Goal: Information Seeking & Learning: Check status

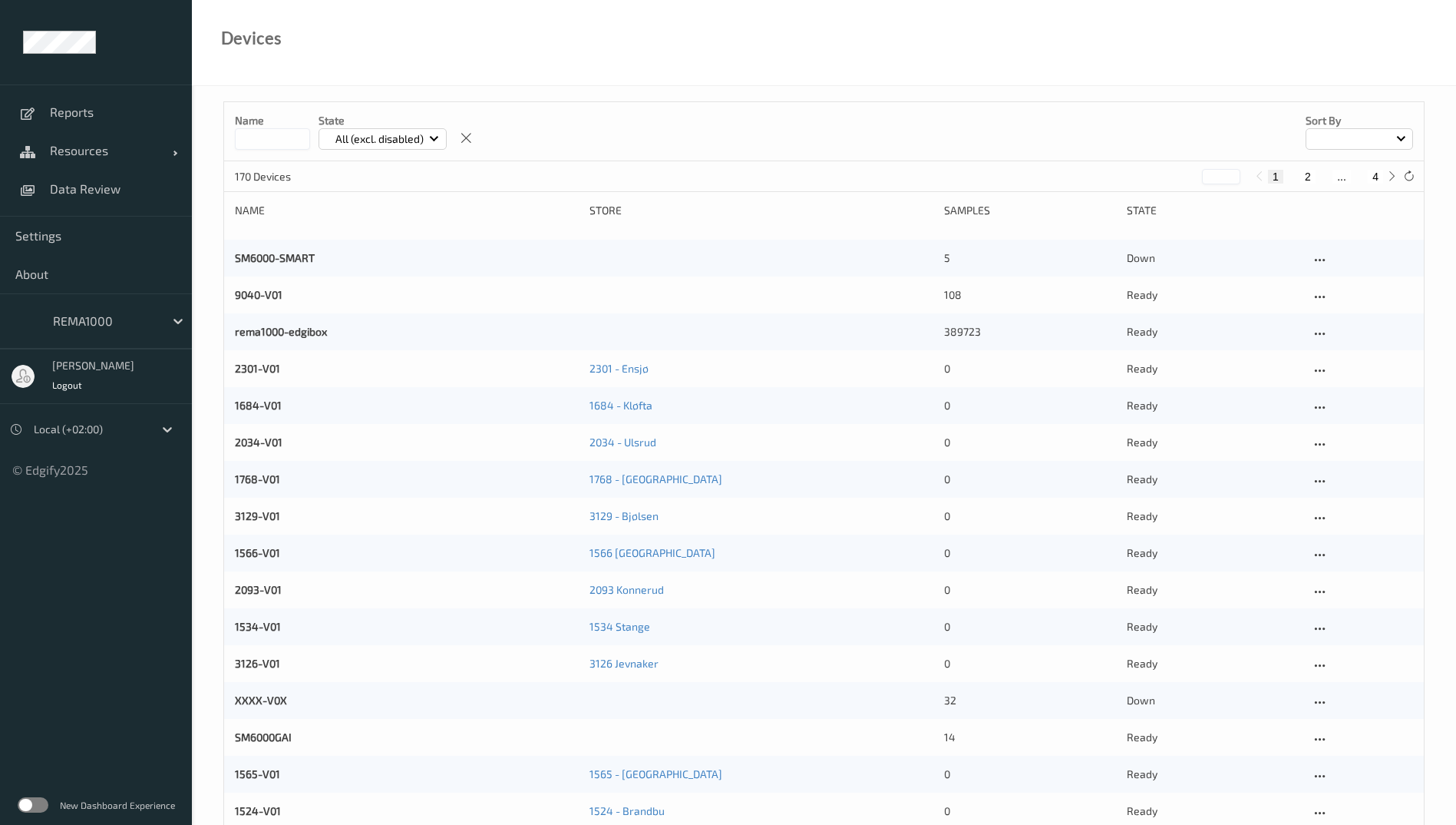
click at [37, 808] on label at bounding box center [33, 805] width 31 height 15
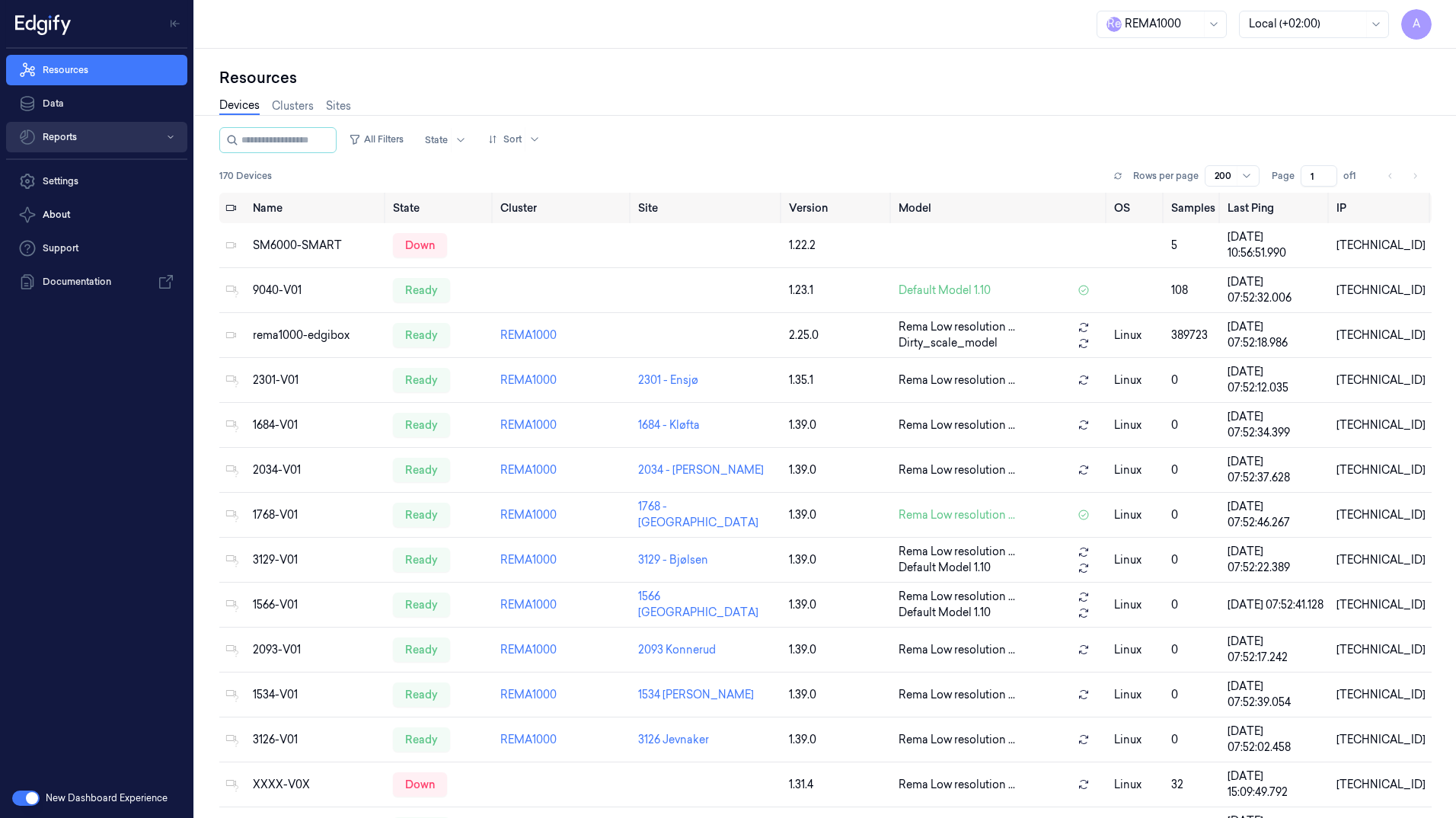
click at [112, 127] on button "Reports" at bounding box center [97, 137] width 182 height 30
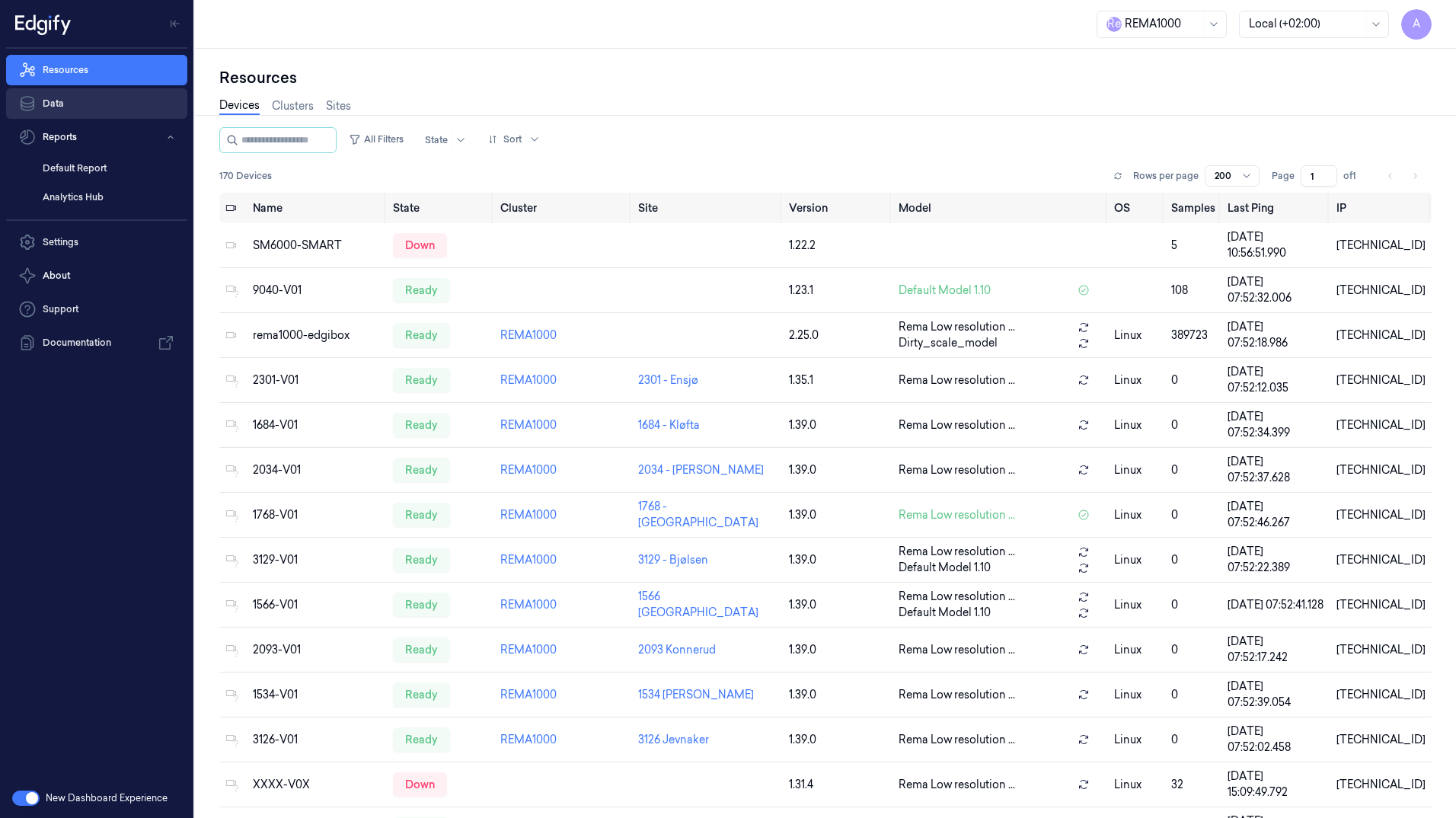
click at [82, 107] on link "Data" at bounding box center [97, 103] width 182 height 30
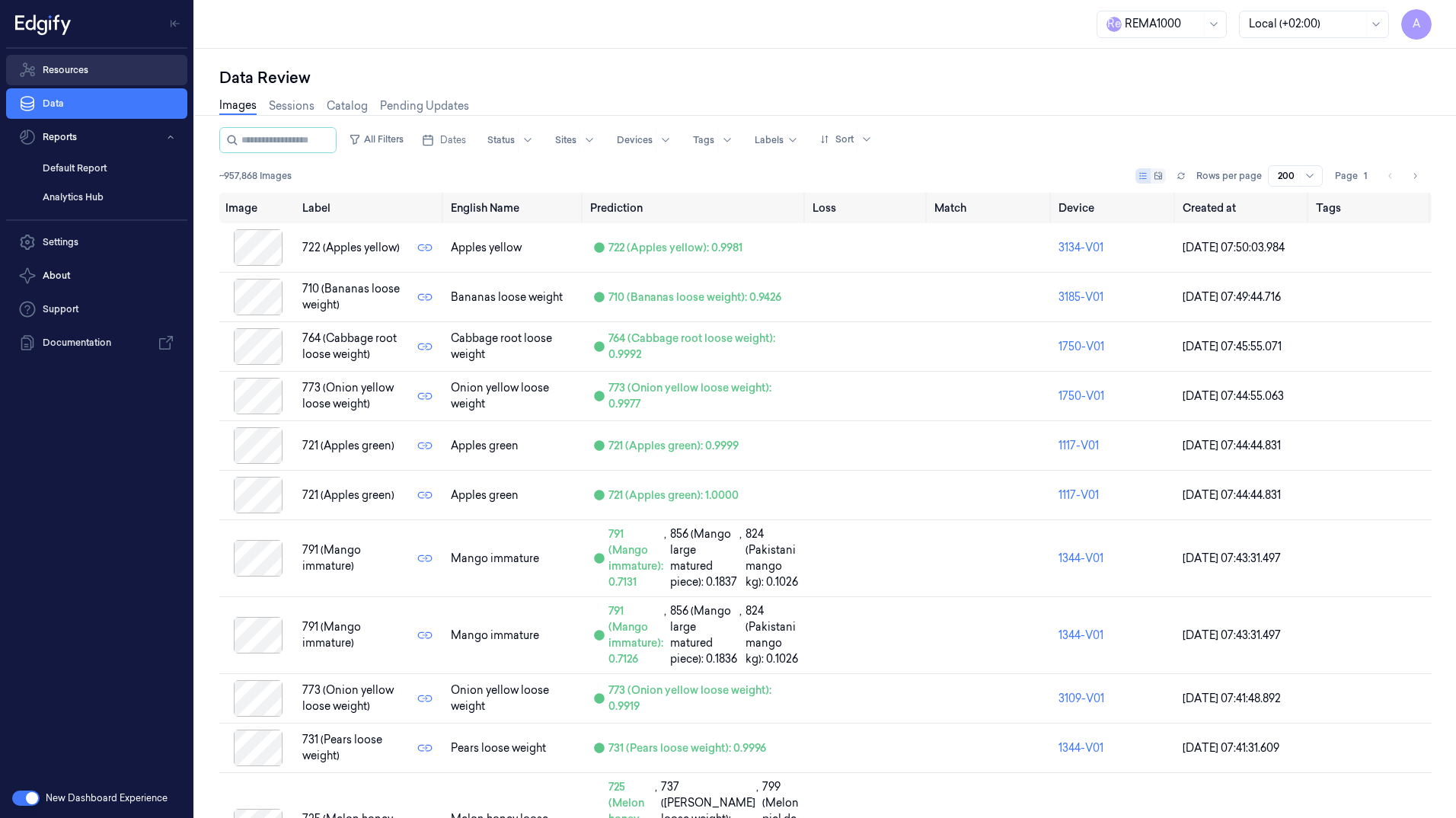
click at [98, 61] on link "Resources" at bounding box center [97, 70] width 182 height 30
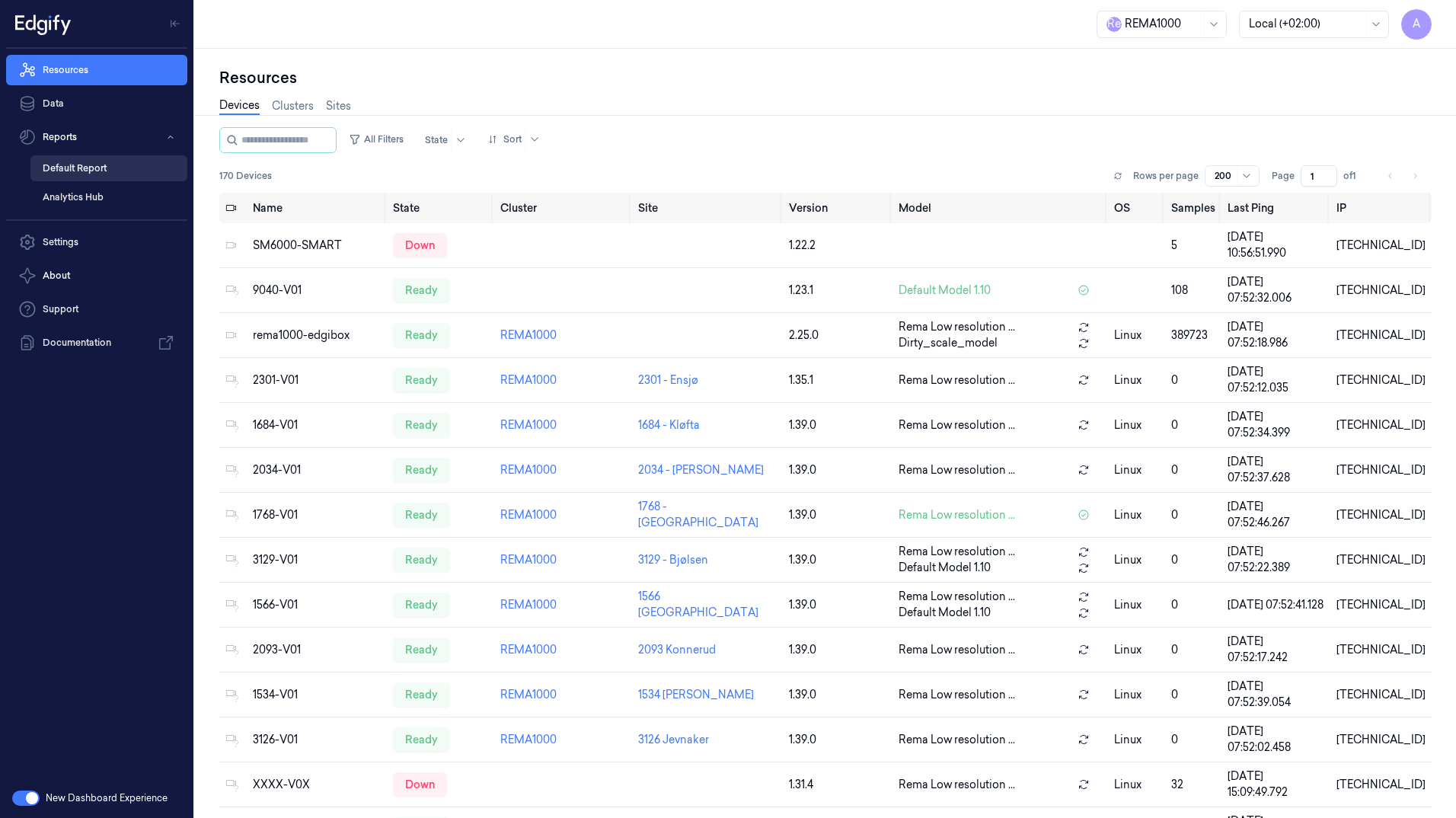
click at [146, 165] on link "Default Report" at bounding box center [109, 168] width 157 height 26
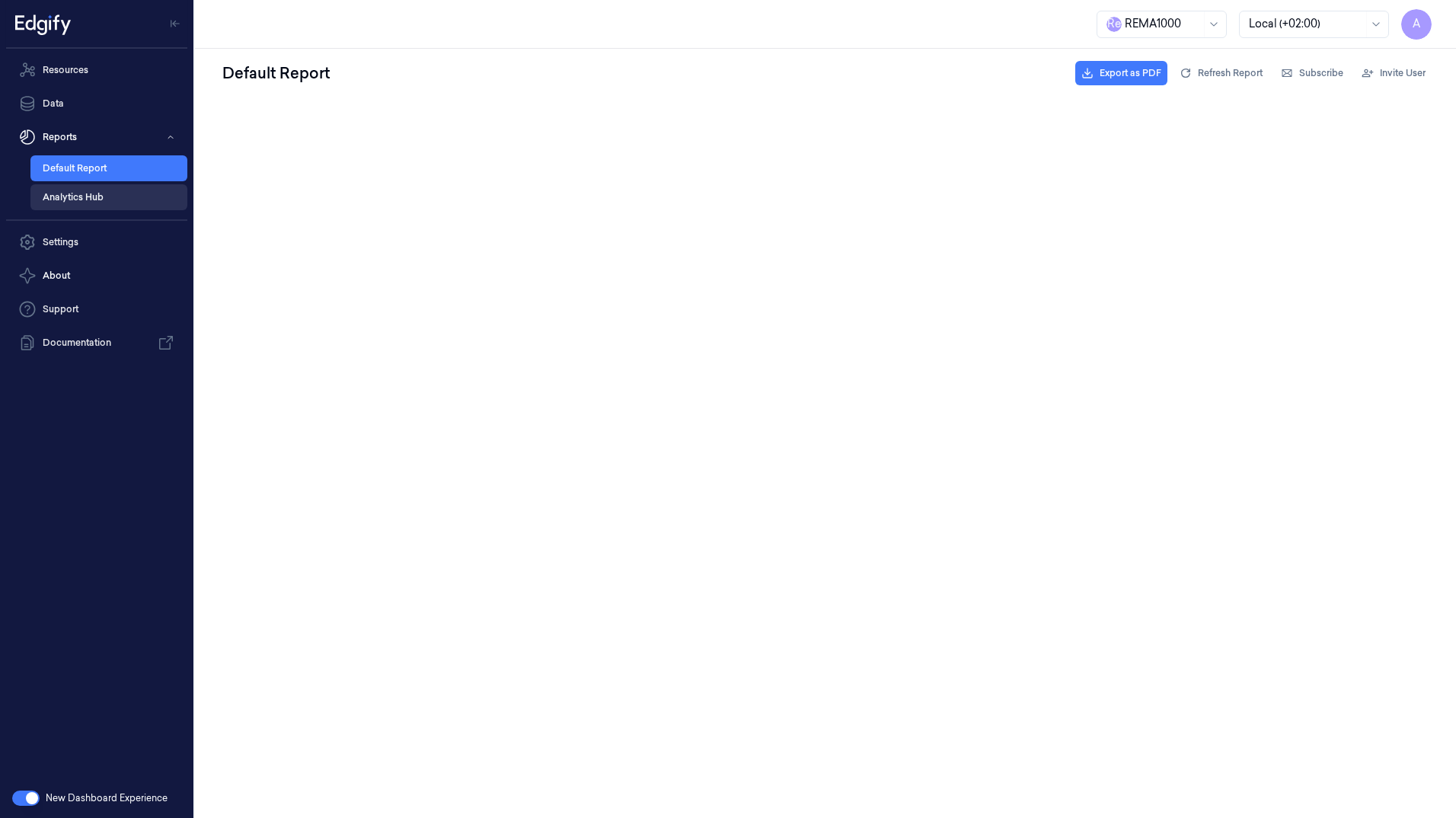
click at [149, 193] on link "Analytics Hub" at bounding box center [109, 197] width 157 height 26
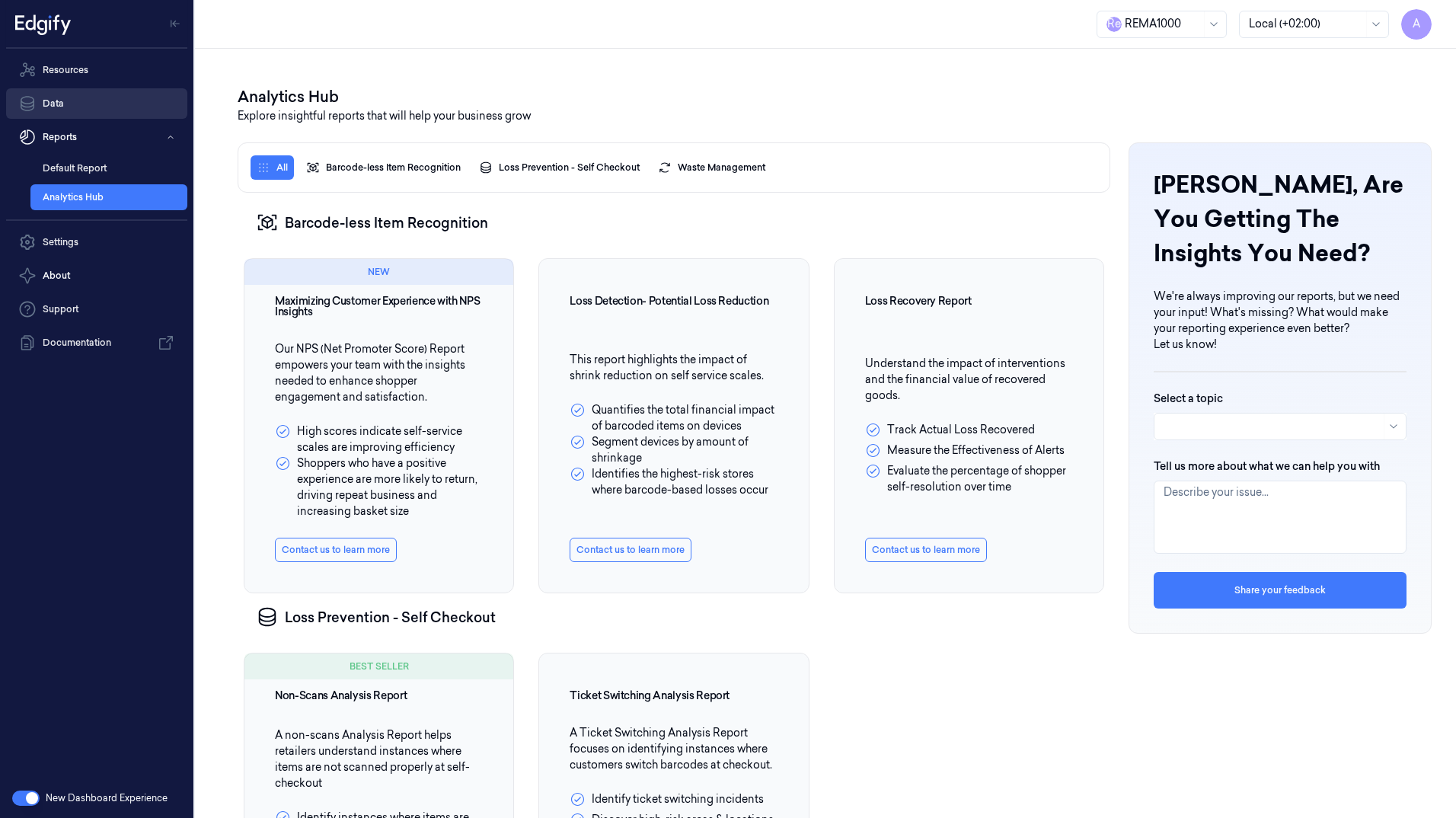
click at [122, 103] on link "Data" at bounding box center [97, 103] width 182 height 30
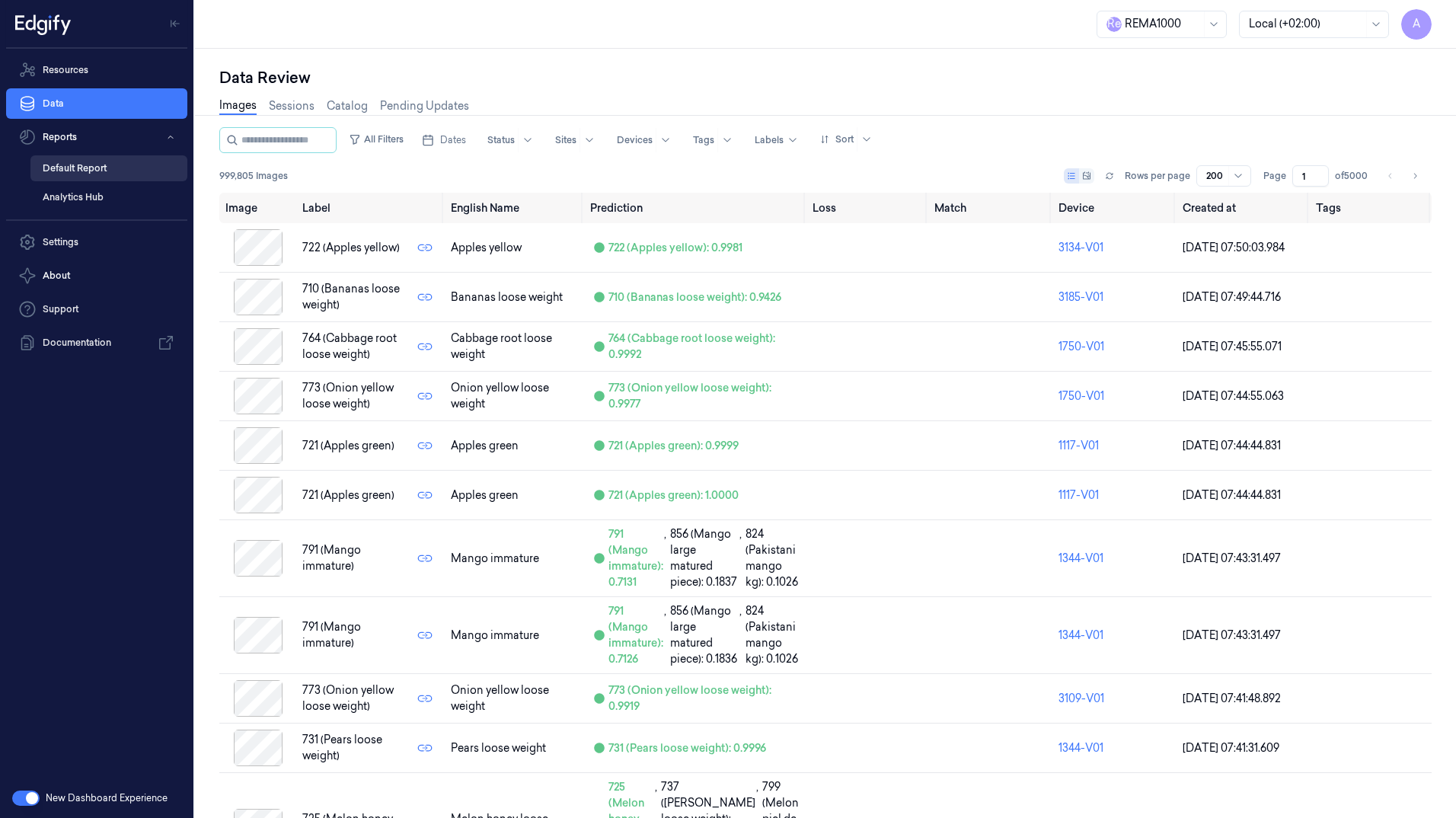
click at [85, 172] on link "Default Report" at bounding box center [109, 168] width 157 height 26
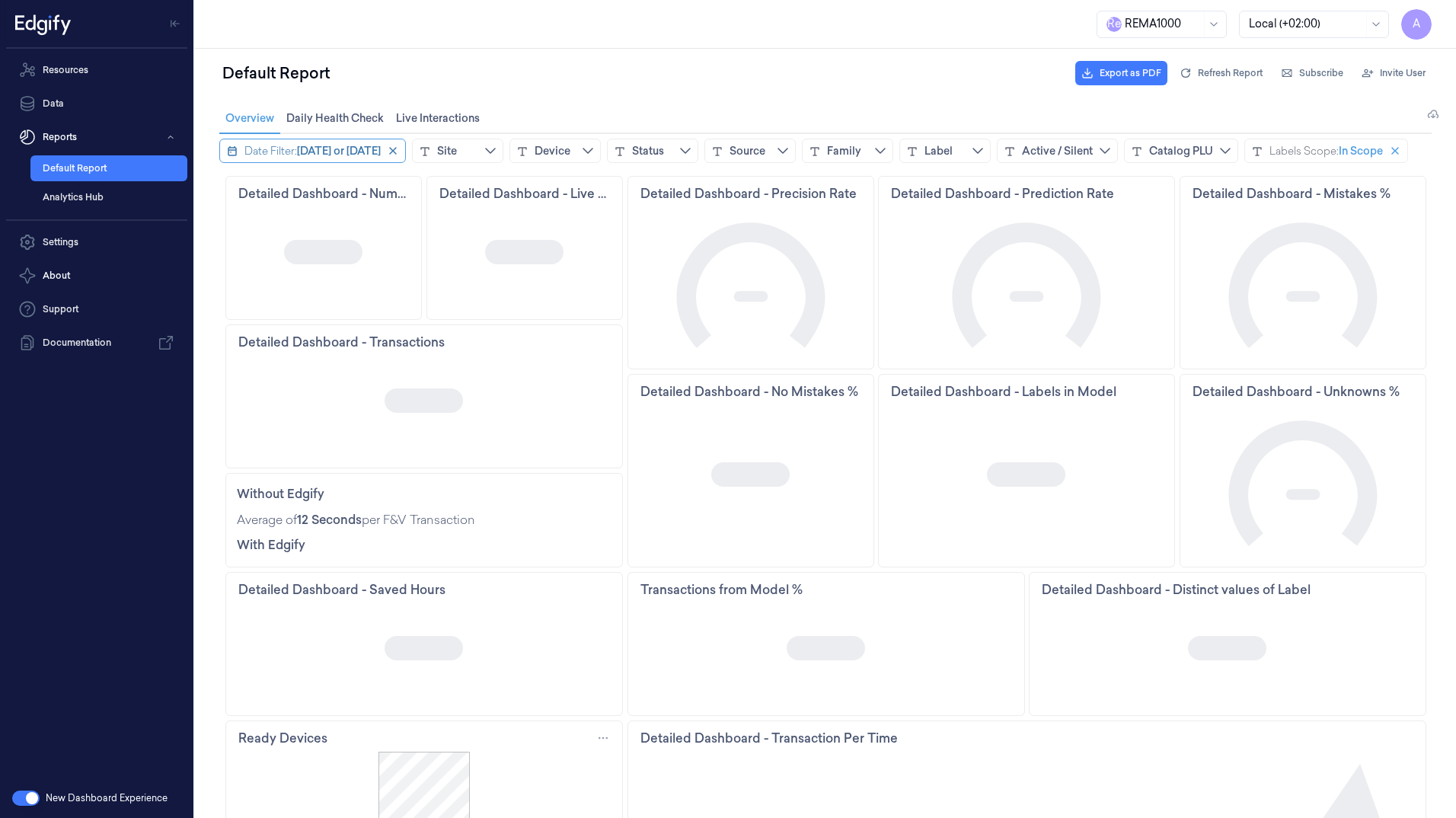
click at [381, 153] on span "Today or yesterday" at bounding box center [339, 150] width 84 height 15
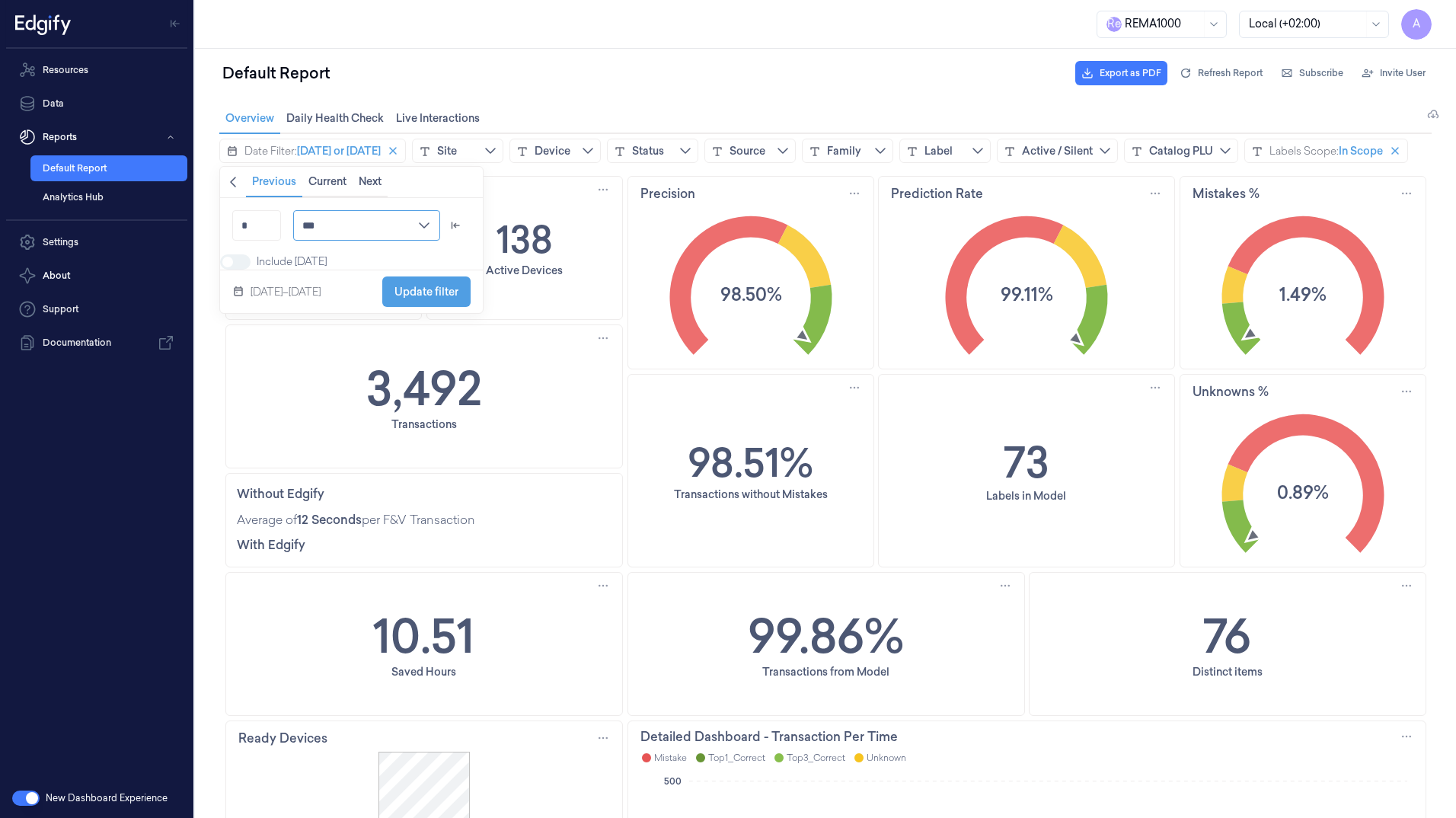
click at [319, 218] on input "***" at bounding box center [367, 225] width 147 height 30
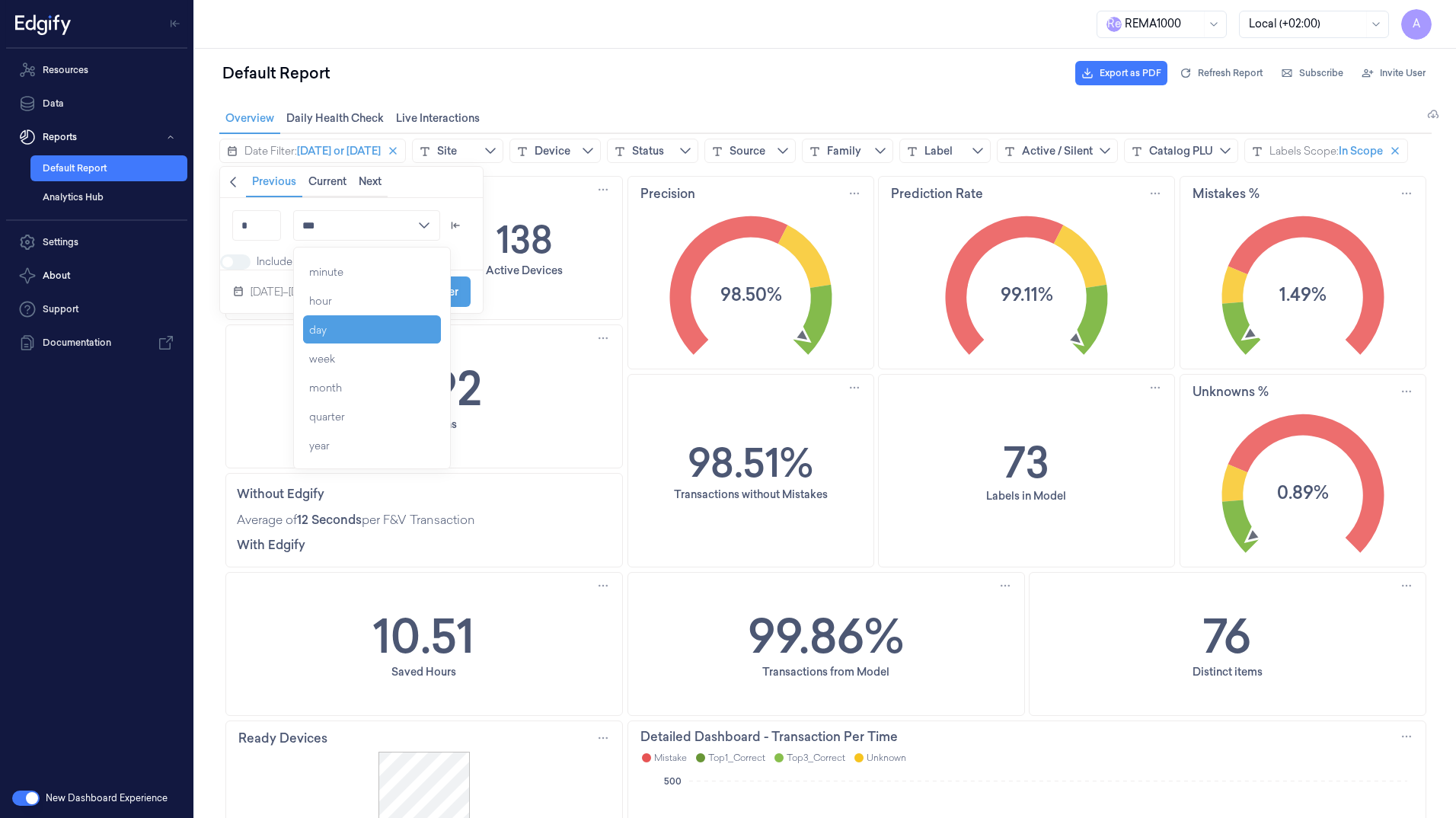
click at [261, 270] on div "Include today" at bounding box center [352, 261] width 262 height 17
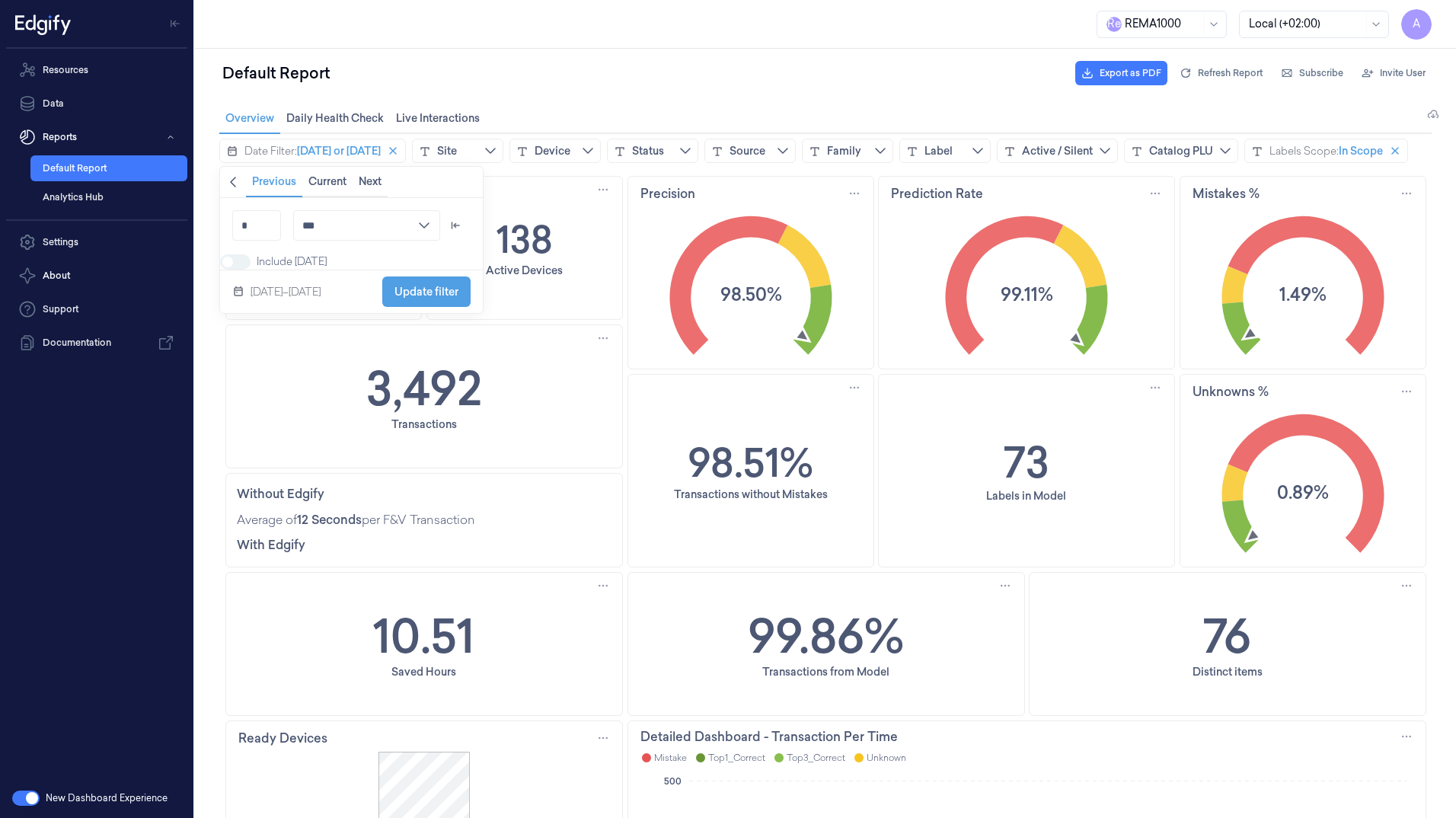
click at [240, 267] on span at bounding box center [243, 261] width 20 height 15
click at [405, 306] on span "Update filter" at bounding box center [426, 292] width 64 height 29
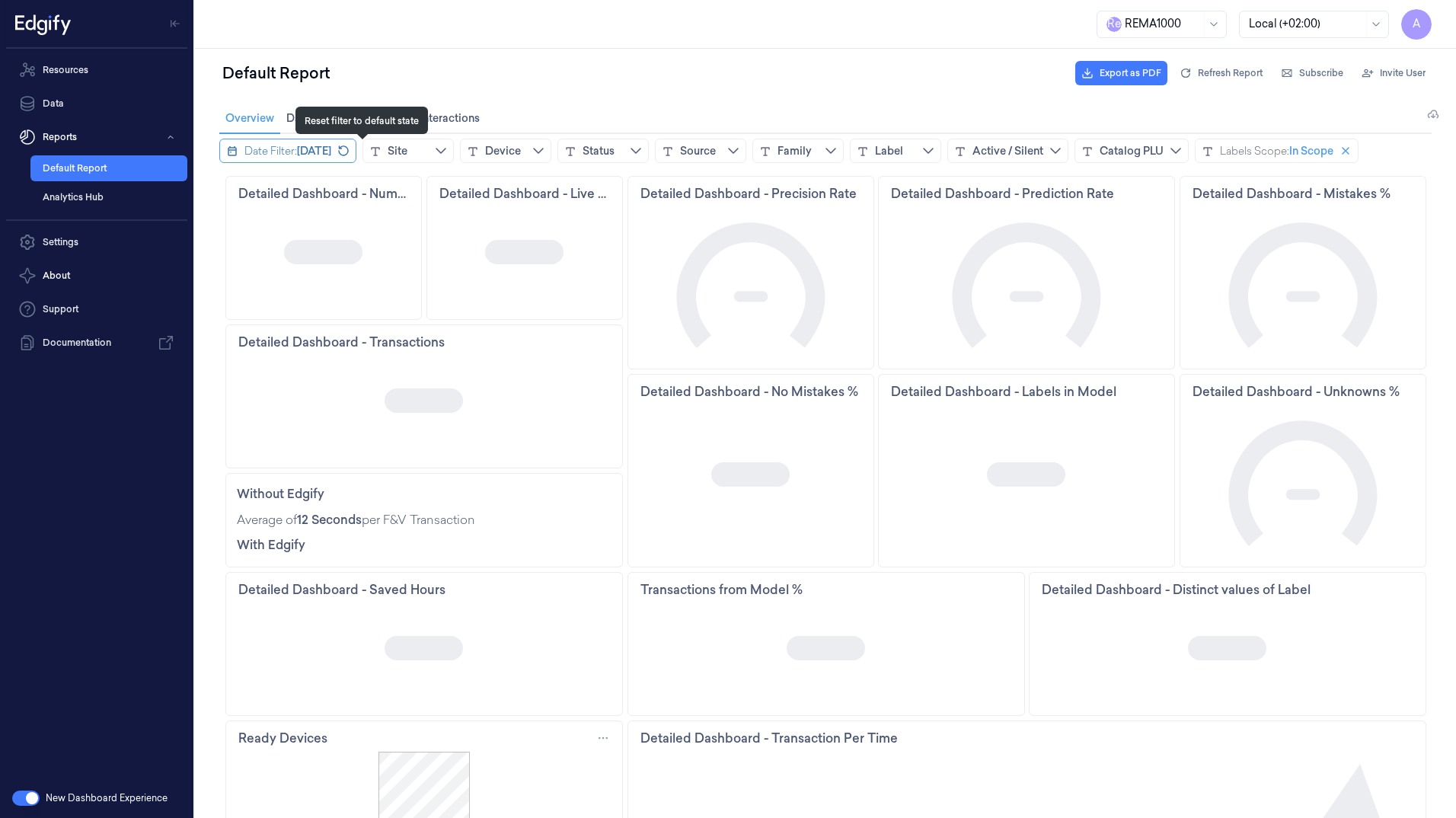
click at [349, 149] on icon "revert icon" at bounding box center [343, 150] width 11 height 11
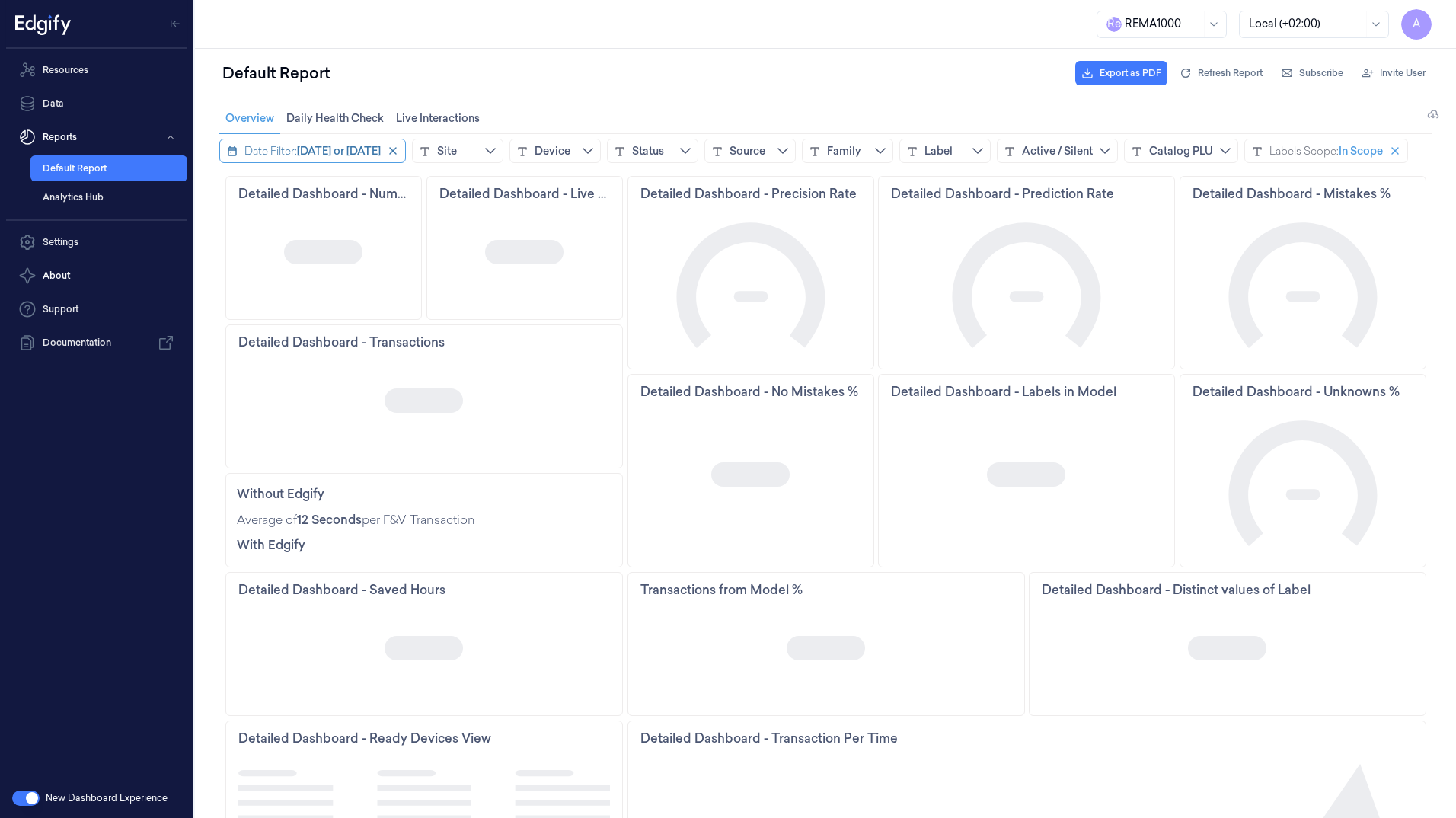
click at [381, 149] on span "Today or yesterday" at bounding box center [339, 150] width 84 height 15
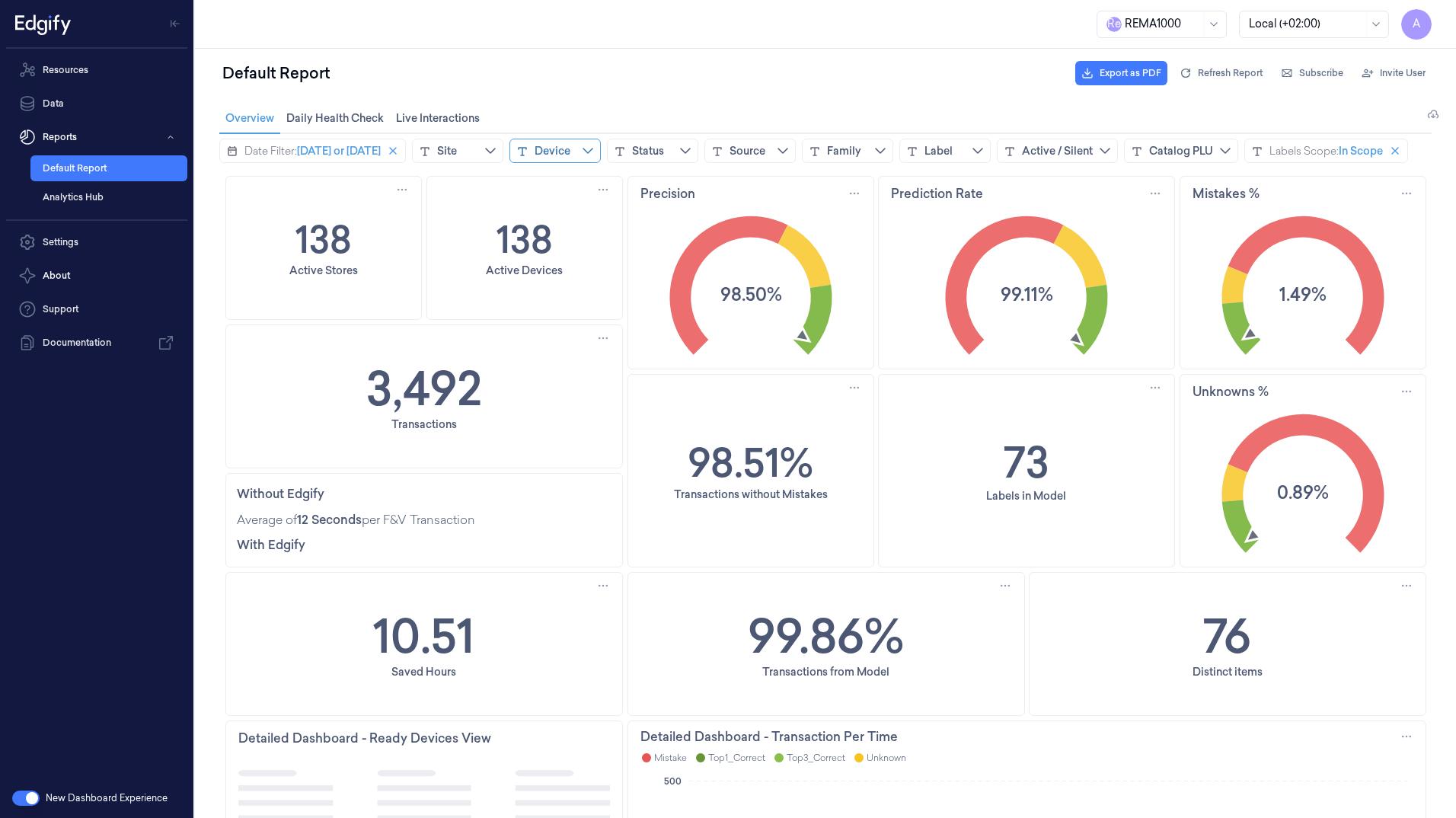
click at [572, 142] on div "Device" at bounding box center [555, 150] width 92 height 24
type input "****"
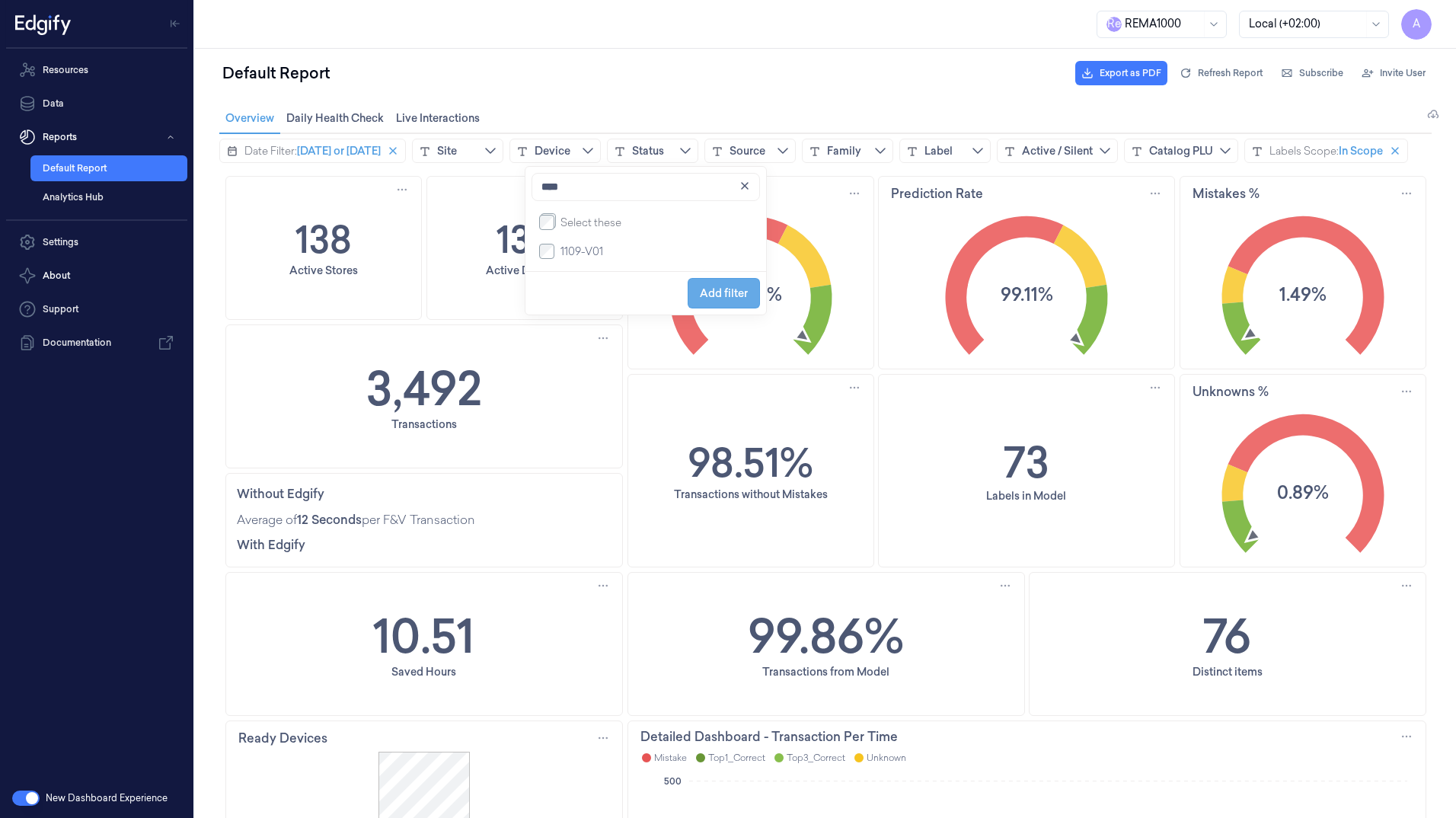
click at [728, 292] on span "Add filter" at bounding box center [723, 293] width 48 height 12
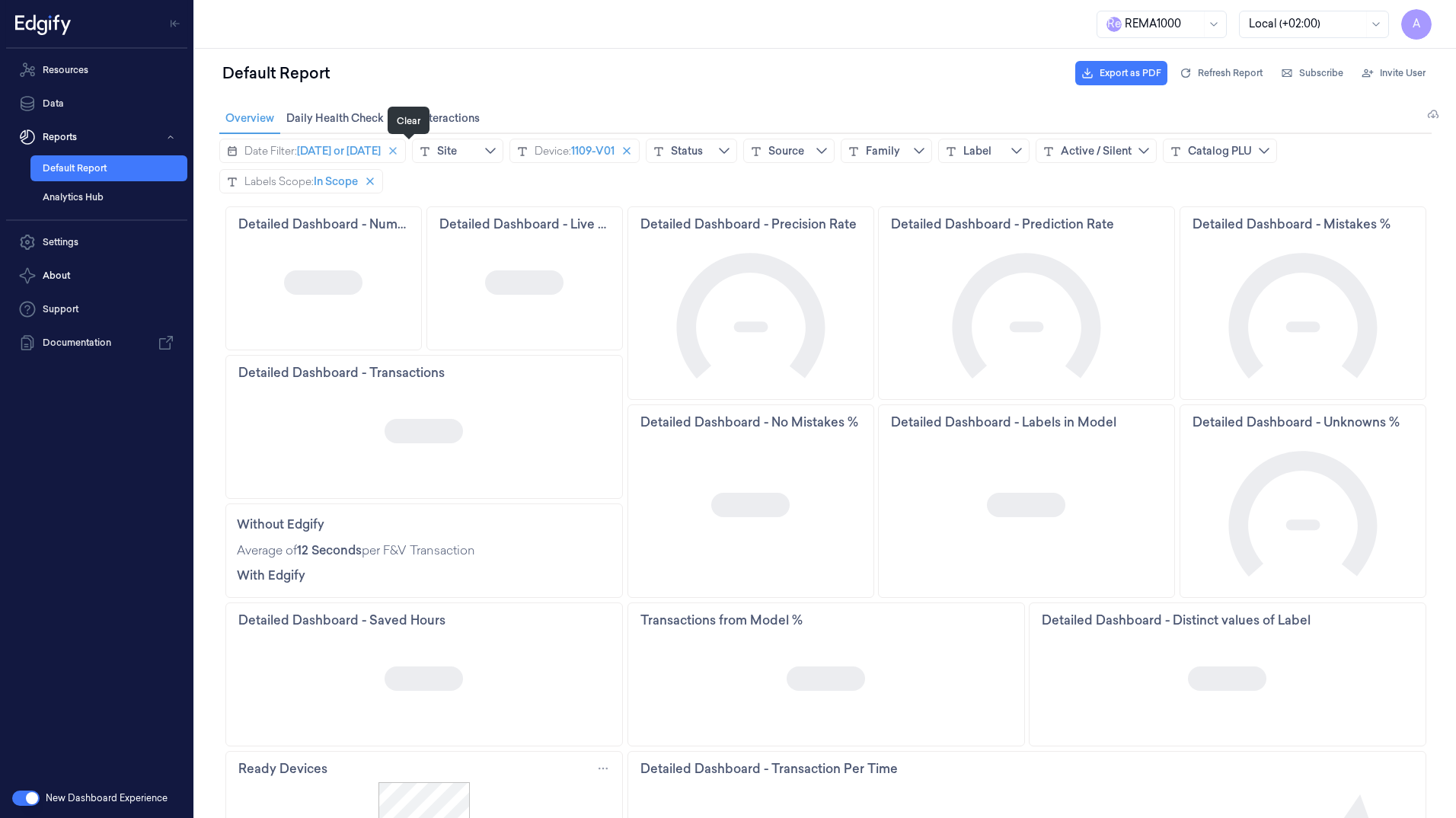
click at [397, 150] on icon "close icon" at bounding box center [393, 150] width 8 height 8
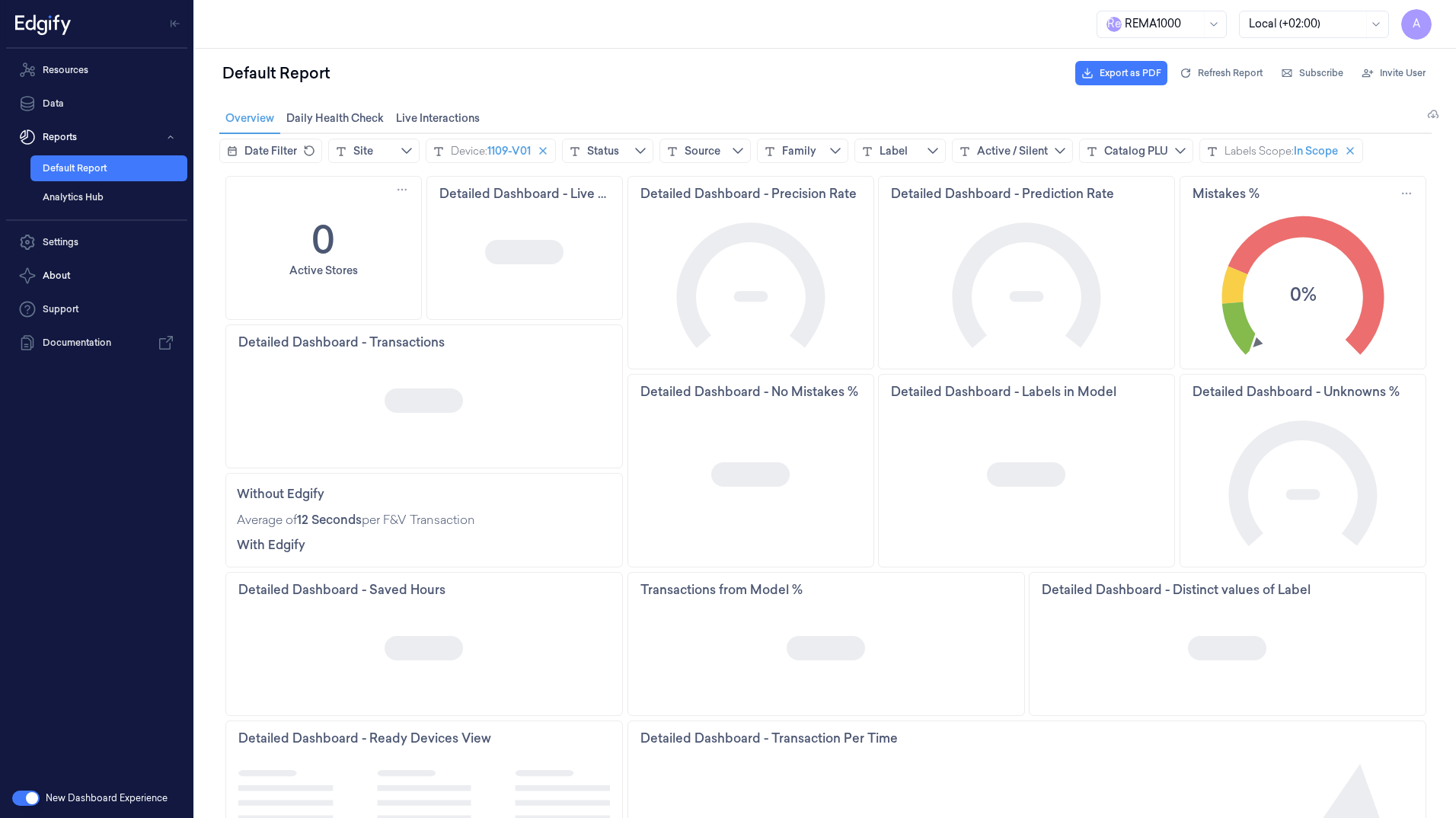
click at [643, 94] on div at bounding box center [826, 455] width 1262 height 726
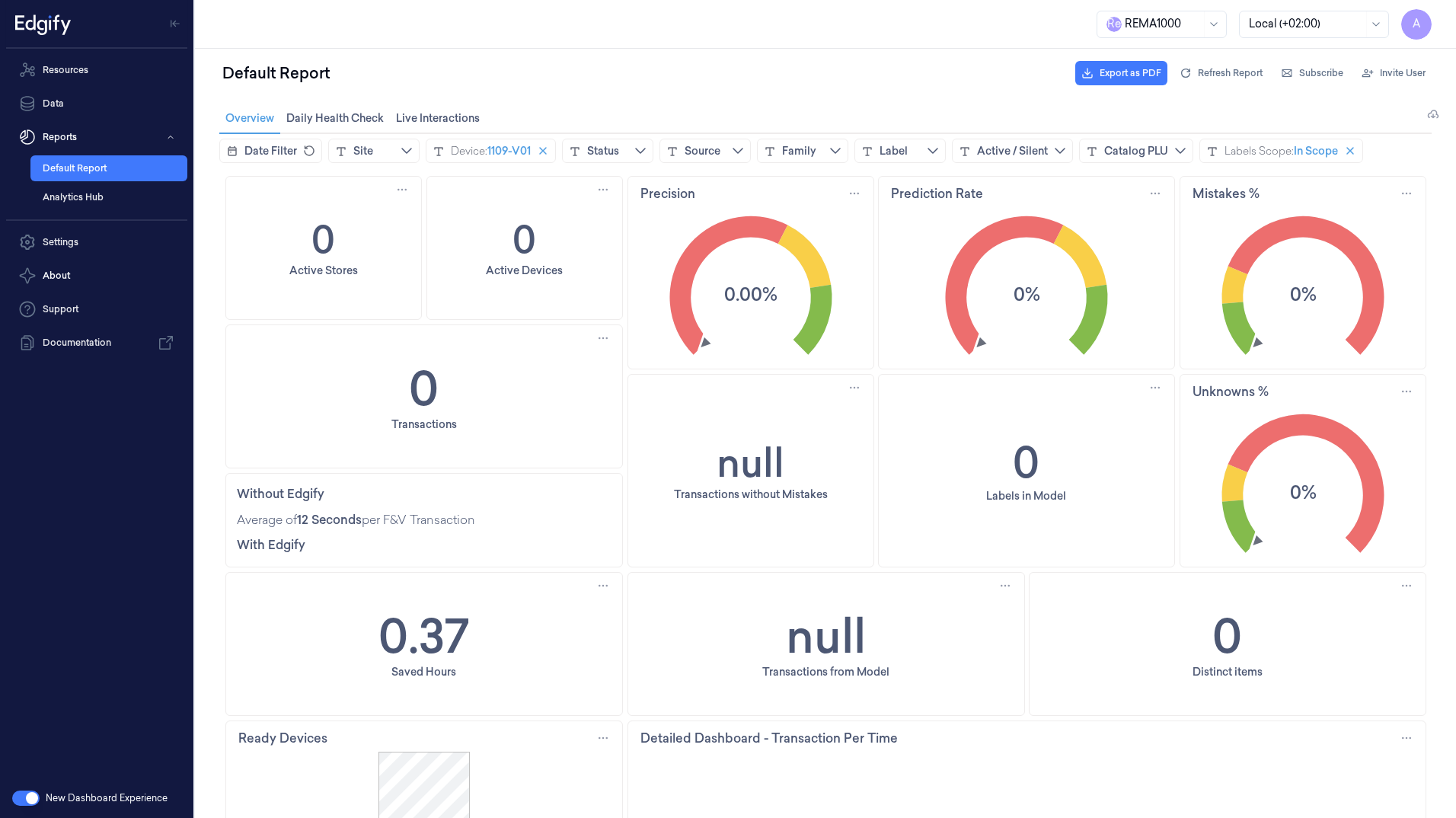
click at [562, 108] on div "Overview Overview Daily Health Check Daily Health Check Live Interactions Live …" at bounding box center [826, 119] width 1213 height 30
click at [341, 116] on span "Daily Health Check Daily Health Check" at bounding box center [335, 119] width 107 height 20
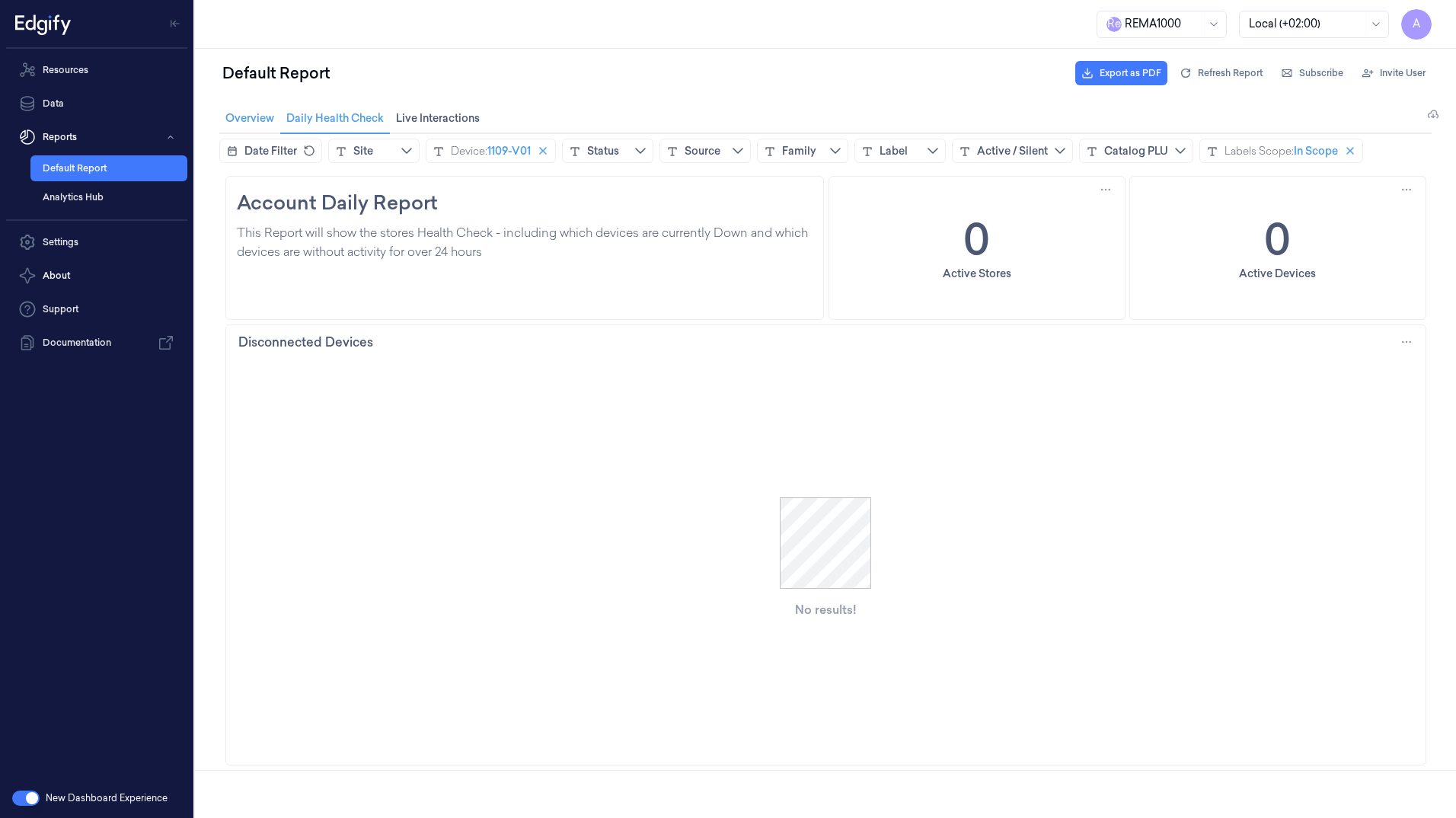
click at [248, 115] on span "Overview Overview" at bounding box center [250, 119] width 58 height 20
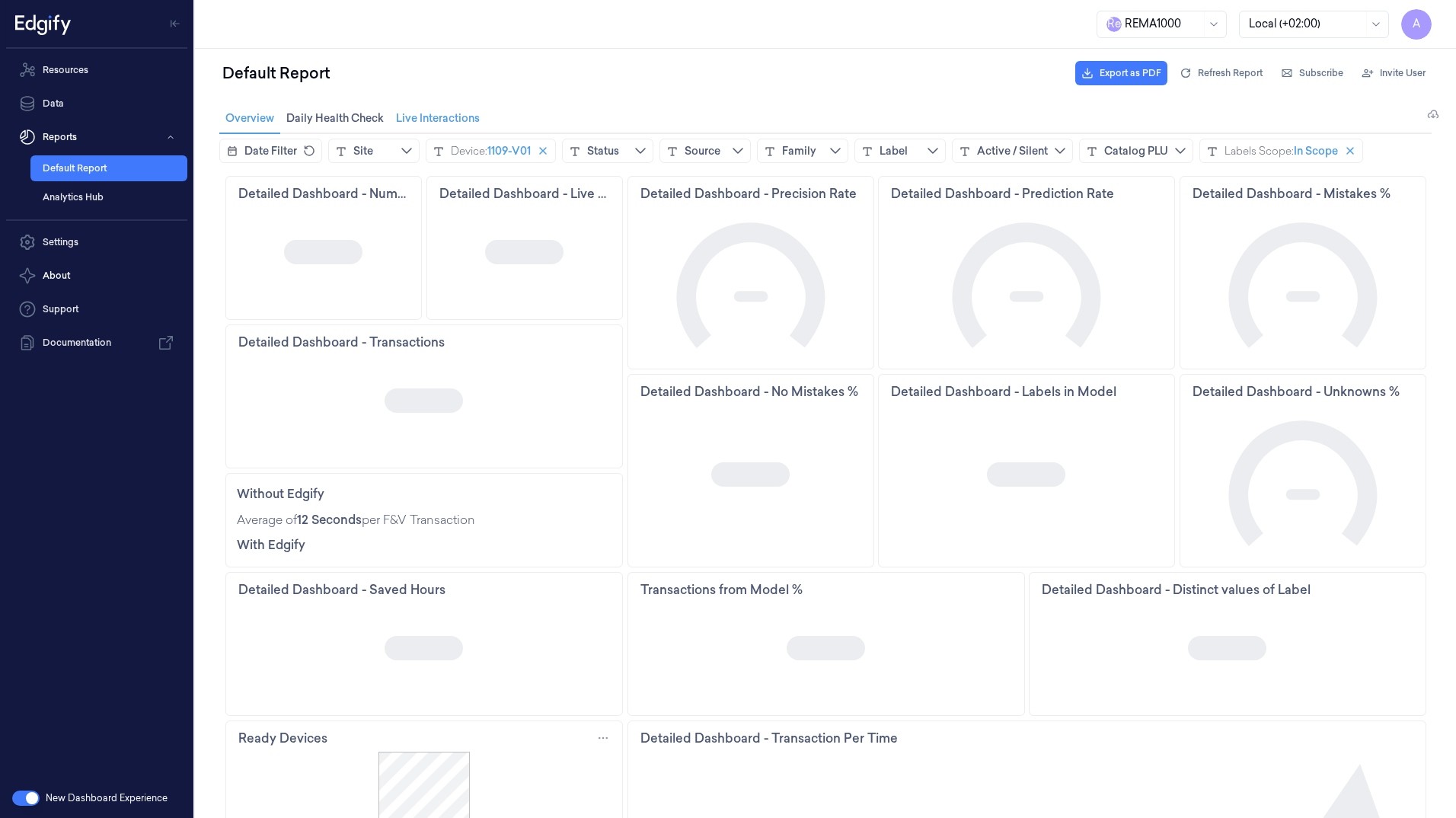
click at [428, 118] on span "Live Interactions Live Interactions" at bounding box center [437, 119] width 93 height 20
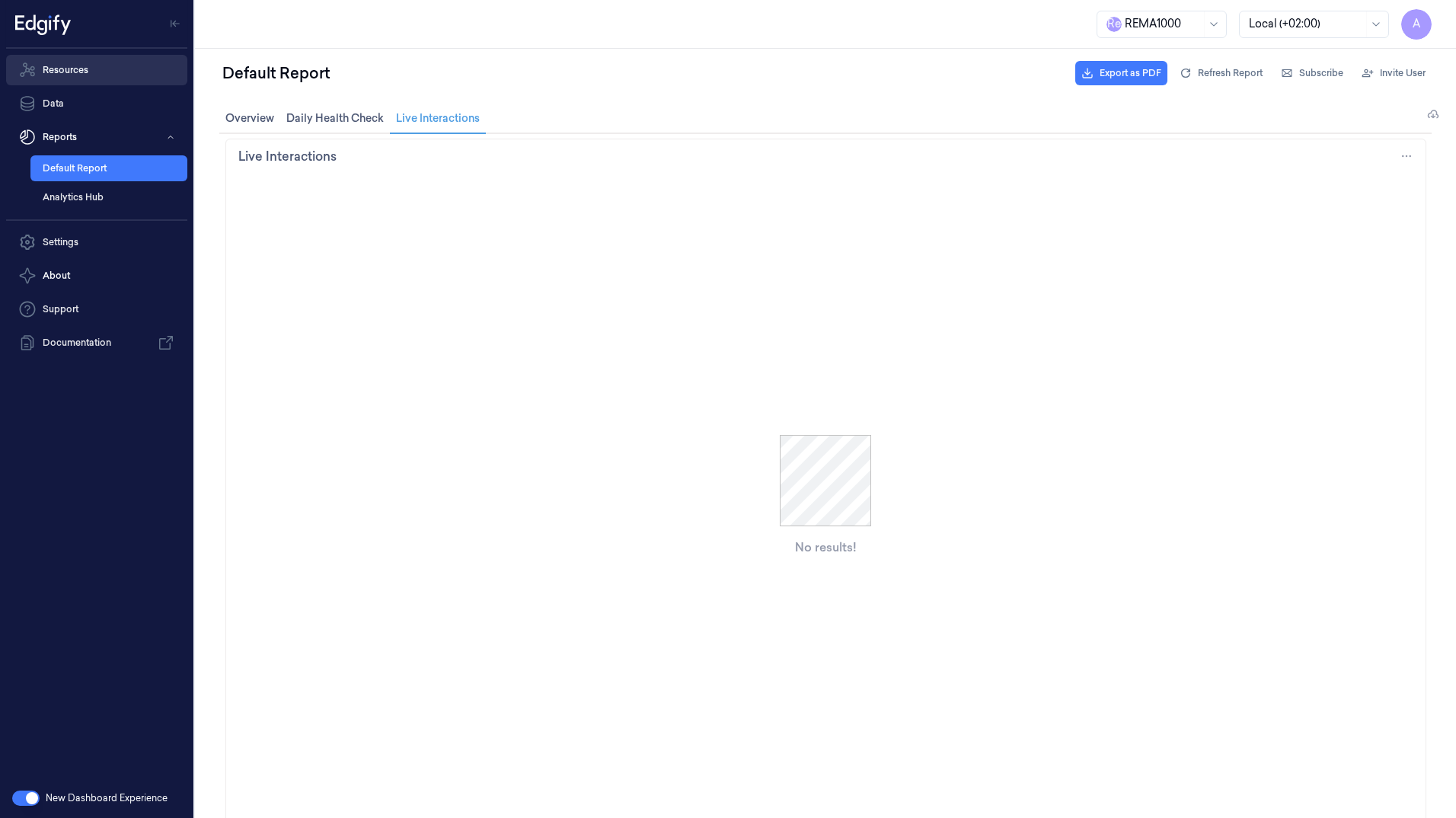
click at [85, 77] on link "Resources" at bounding box center [97, 70] width 182 height 30
